Goal: Entertainment & Leisure: Consume media (video, audio)

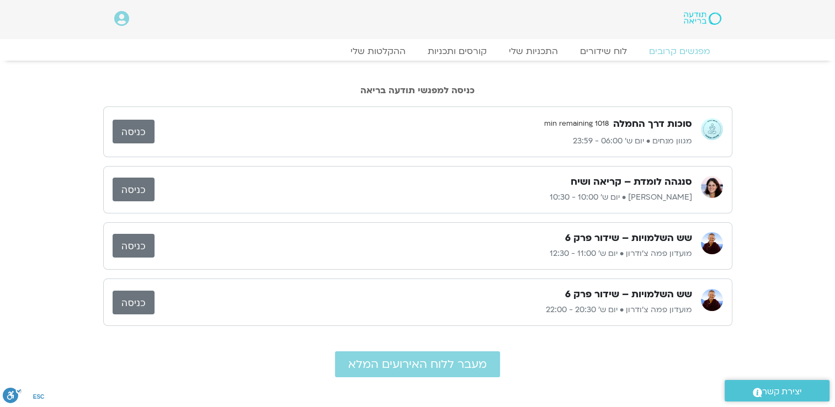
click at [143, 130] on link "כניסה" at bounding box center [134, 132] width 42 height 24
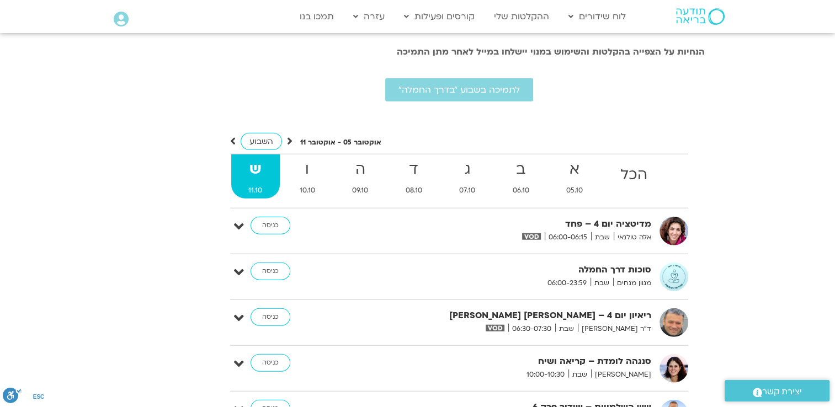
scroll to position [2636, 0]
click at [280, 216] on link "כניסה" at bounding box center [270, 225] width 40 height 18
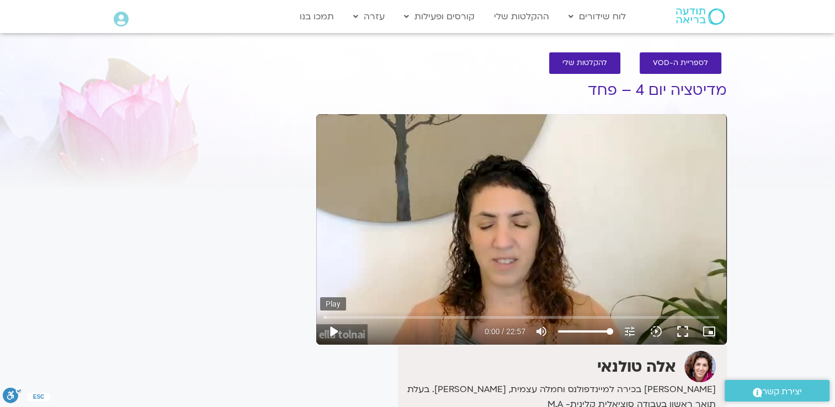
click at [334, 330] on button "play_arrow" at bounding box center [333, 331] width 26 height 26
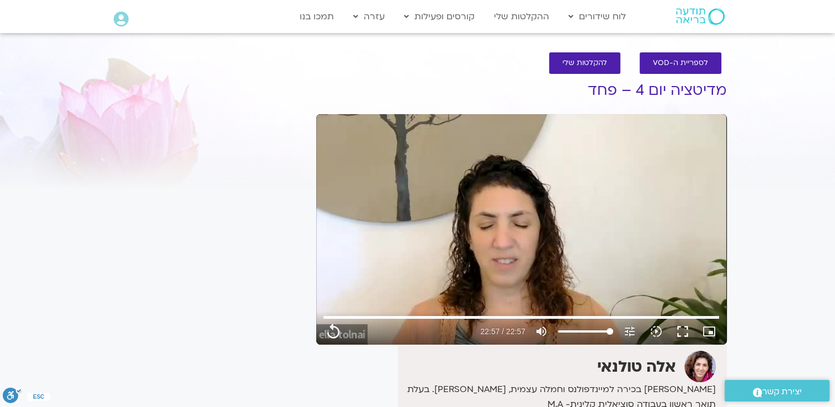
type input "1377.76"
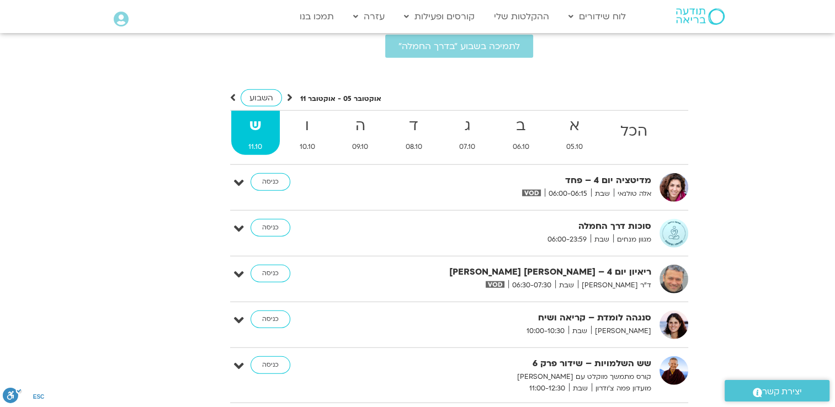
scroll to position [2691, 0]
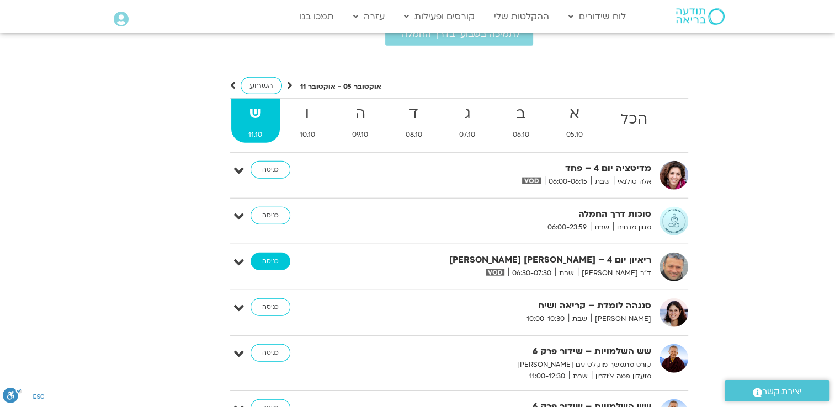
click at [274, 253] on link "כניסה" at bounding box center [270, 262] width 40 height 18
